Goal: Task Accomplishment & Management: Use online tool/utility

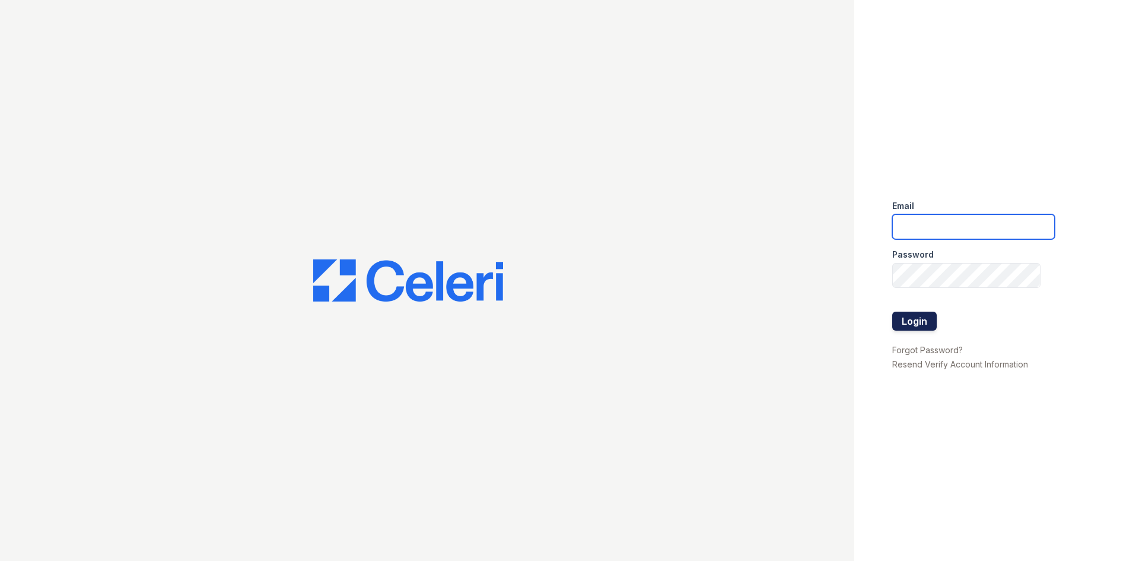
type input "[DOMAIN_NAME][EMAIL_ADDRESS][DOMAIN_NAME]"
click at [922, 323] on button "Login" at bounding box center [914, 321] width 45 height 19
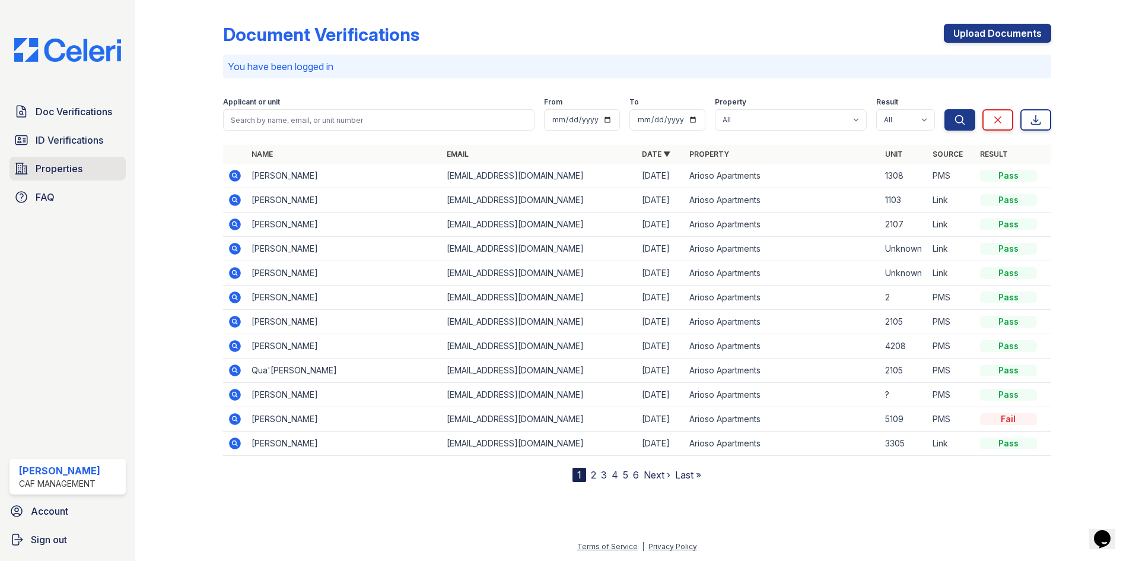
click at [71, 163] on span "Properties" at bounding box center [59, 168] width 47 height 14
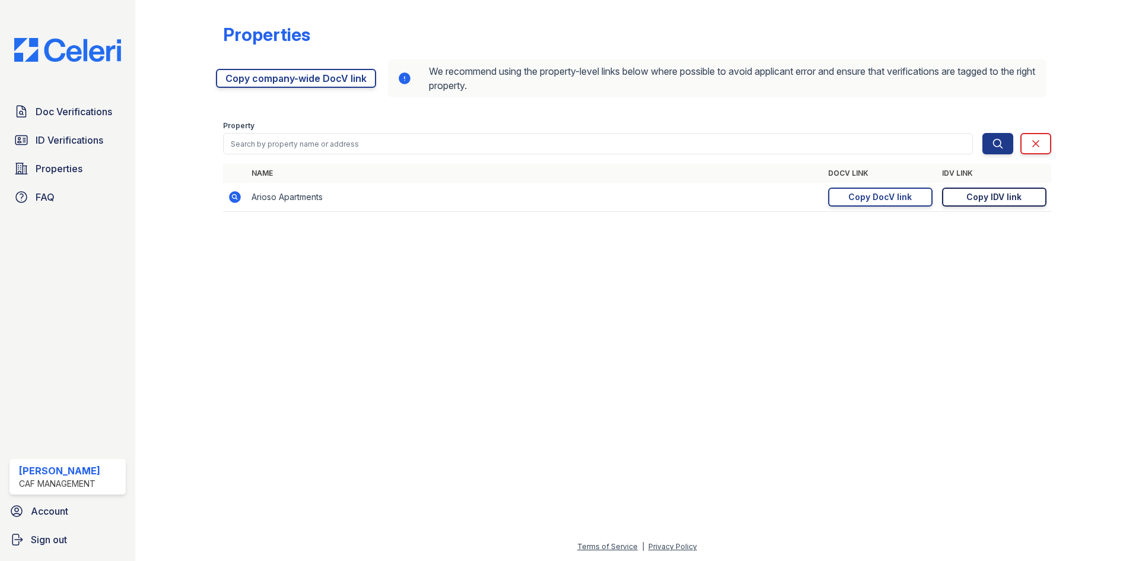
click at [990, 198] on div "Copy IDV link" at bounding box center [994, 197] width 55 height 12
